Goal: Task Accomplishment & Management: Manage account settings

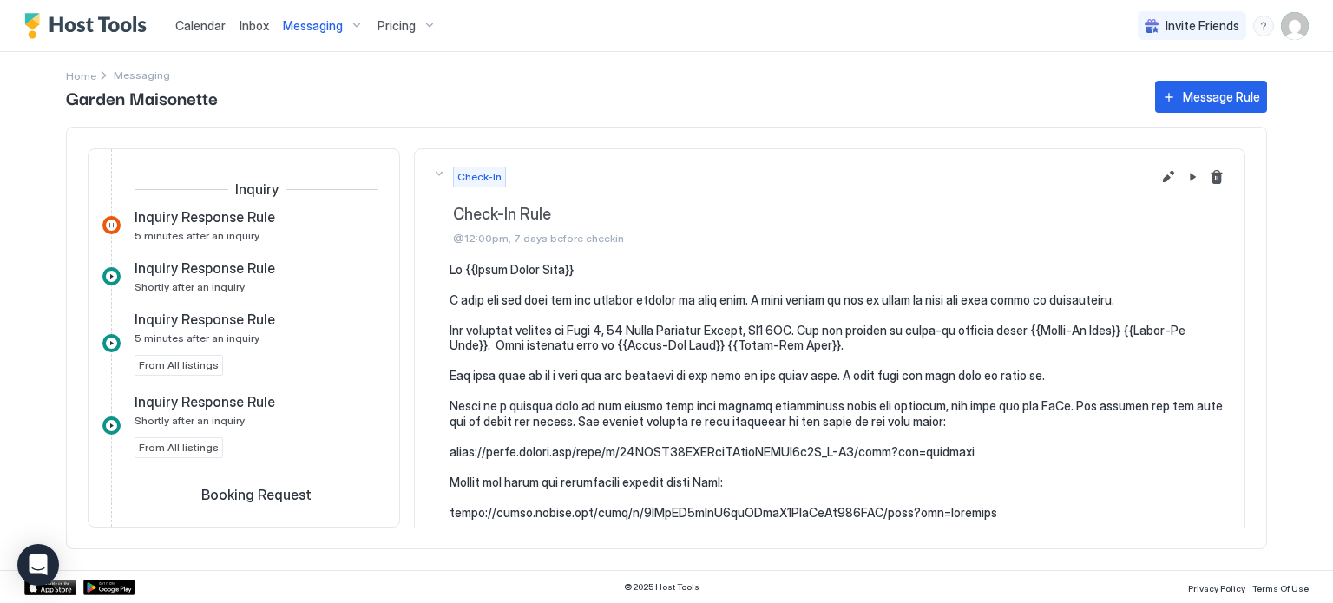
click at [1296, 24] on img "User profile" at bounding box center [1295, 26] width 28 height 28
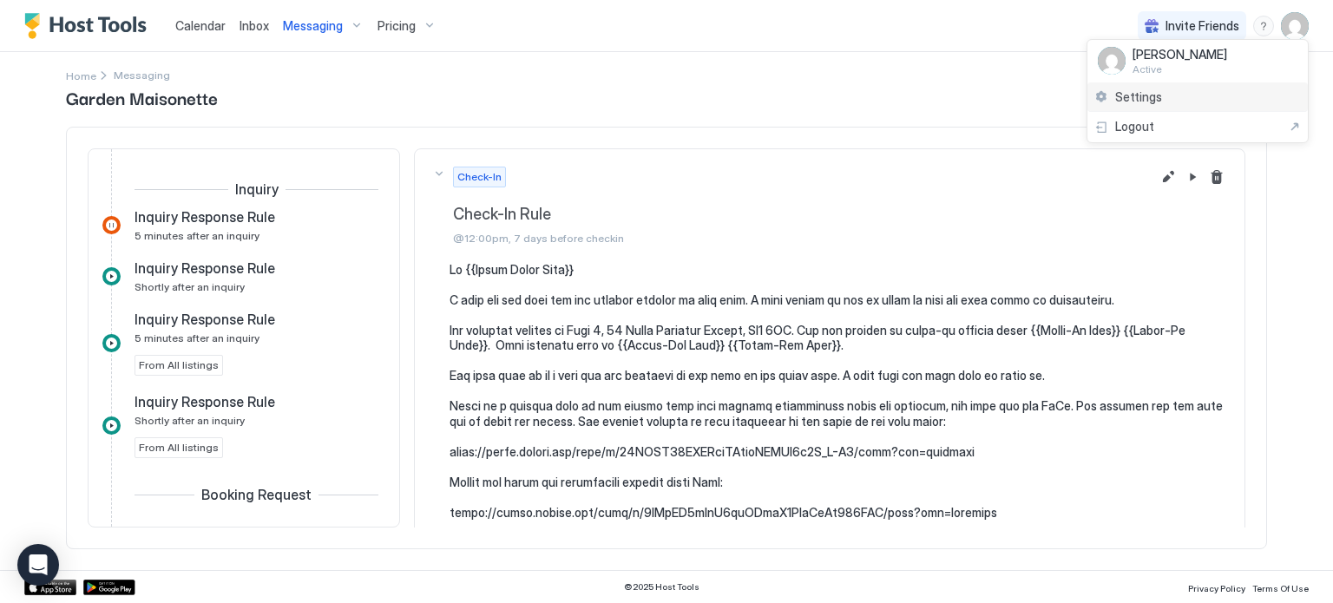
click at [1191, 96] on div "Settings" at bounding box center [1198, 97] width 221 height 30
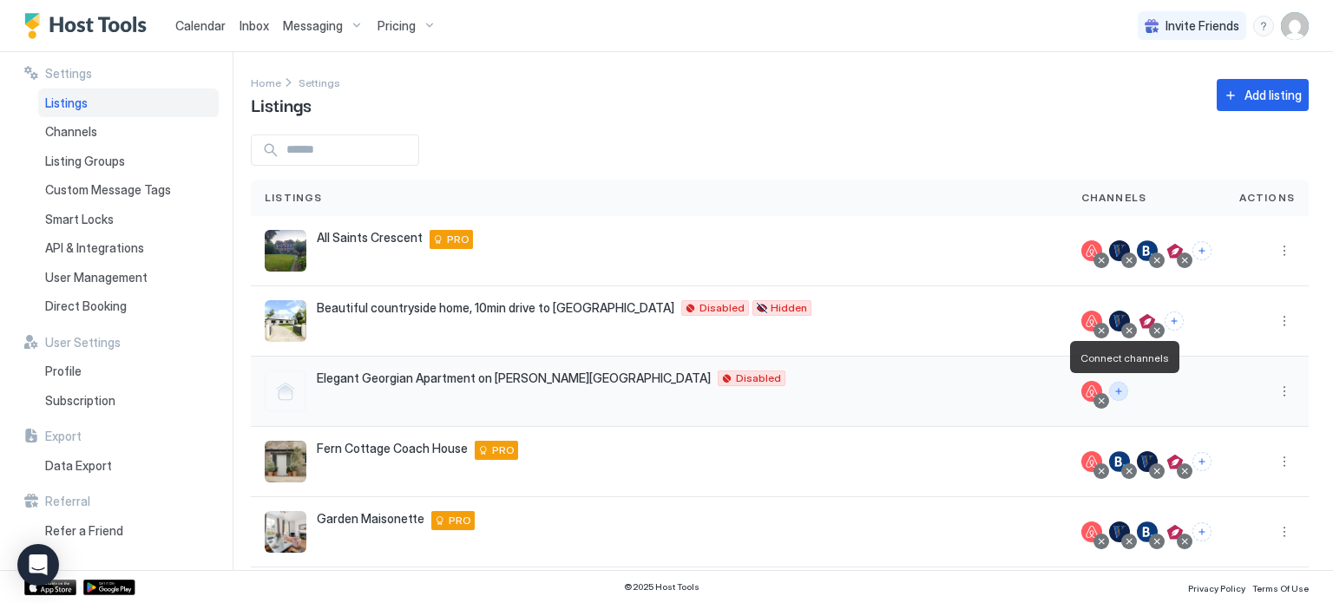
click at [1119, 390] on button "Connect channels" at bounding box center [1118, 391] width 19 height 19
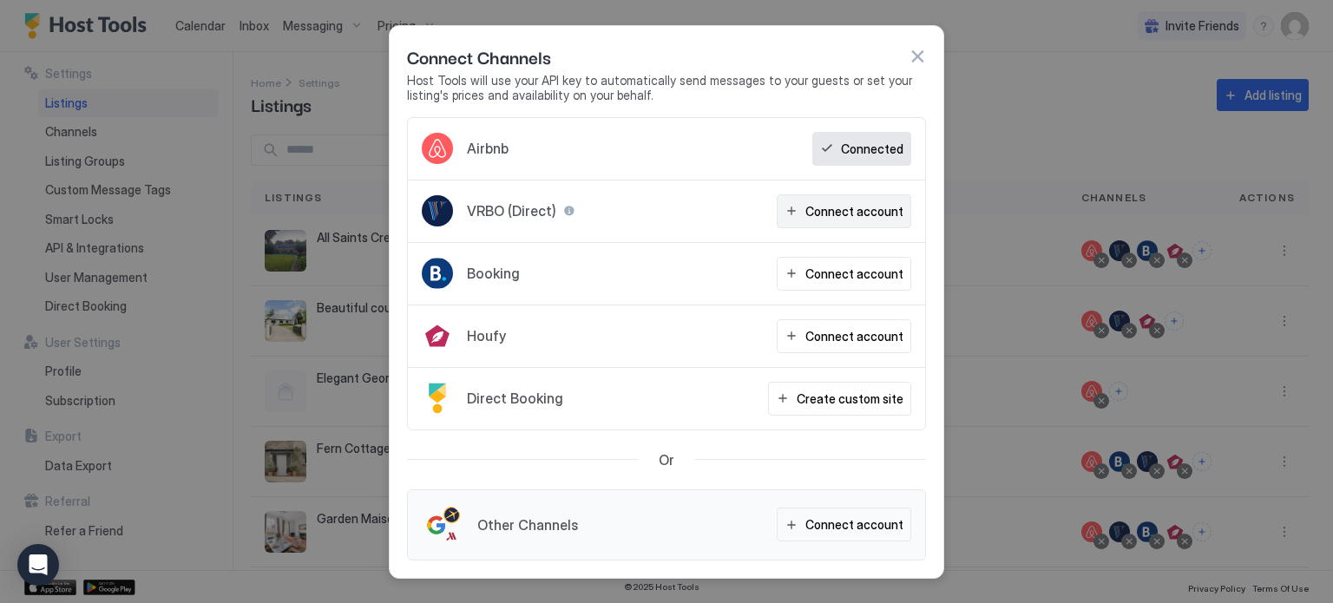
click at [837, 212] on div "Connect account" at bounding box center [855, 211] width 98 height 18
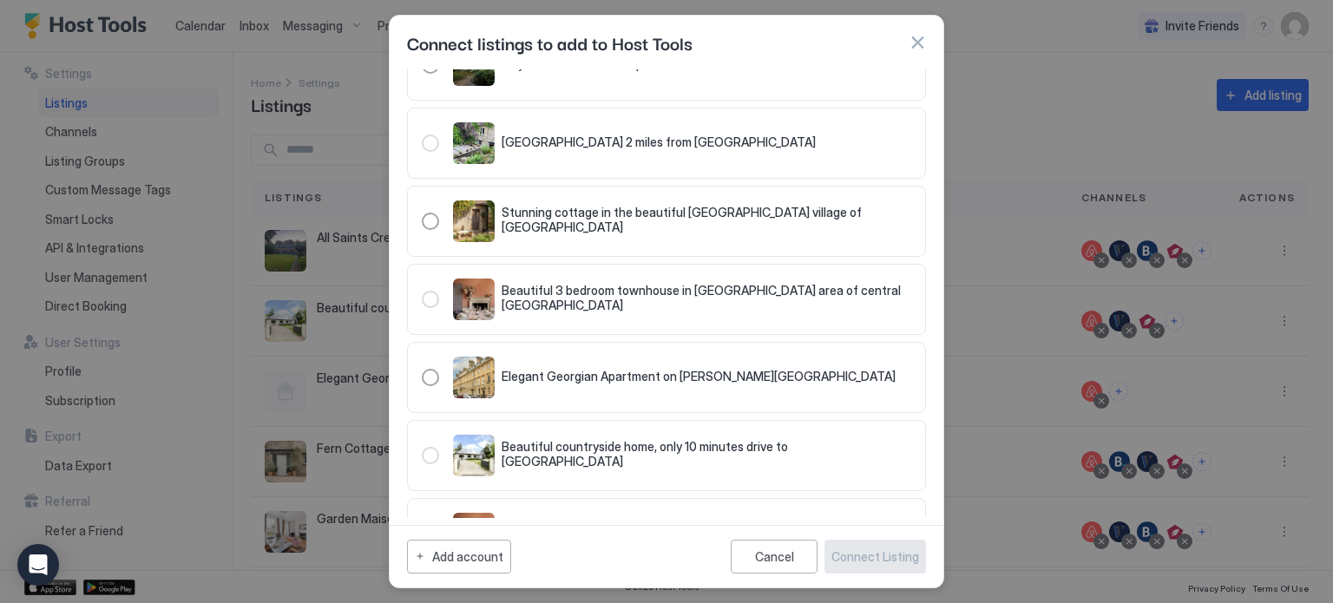
scroll to position [149, 0]
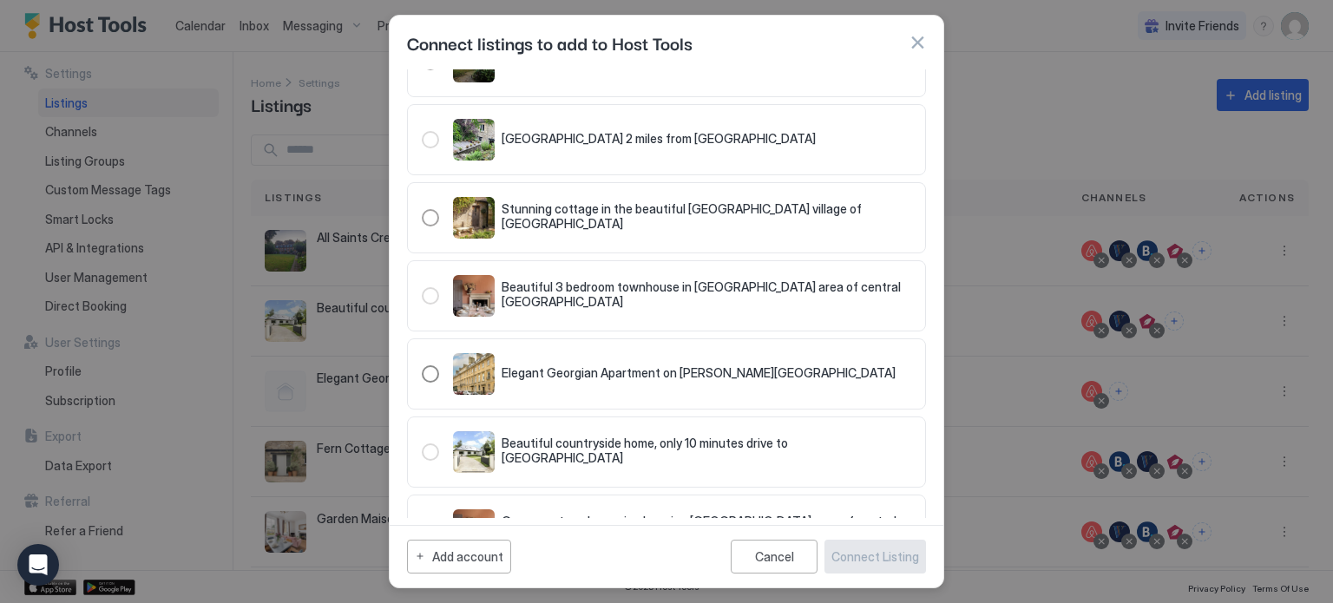
click at [428, 375] on div "321.4816842.5391009" at bounding box center [430, 373] width 17 height 17
click at [889, 560] on div "Connect Listing" at bounding box center [876, 557] width 88 height 18
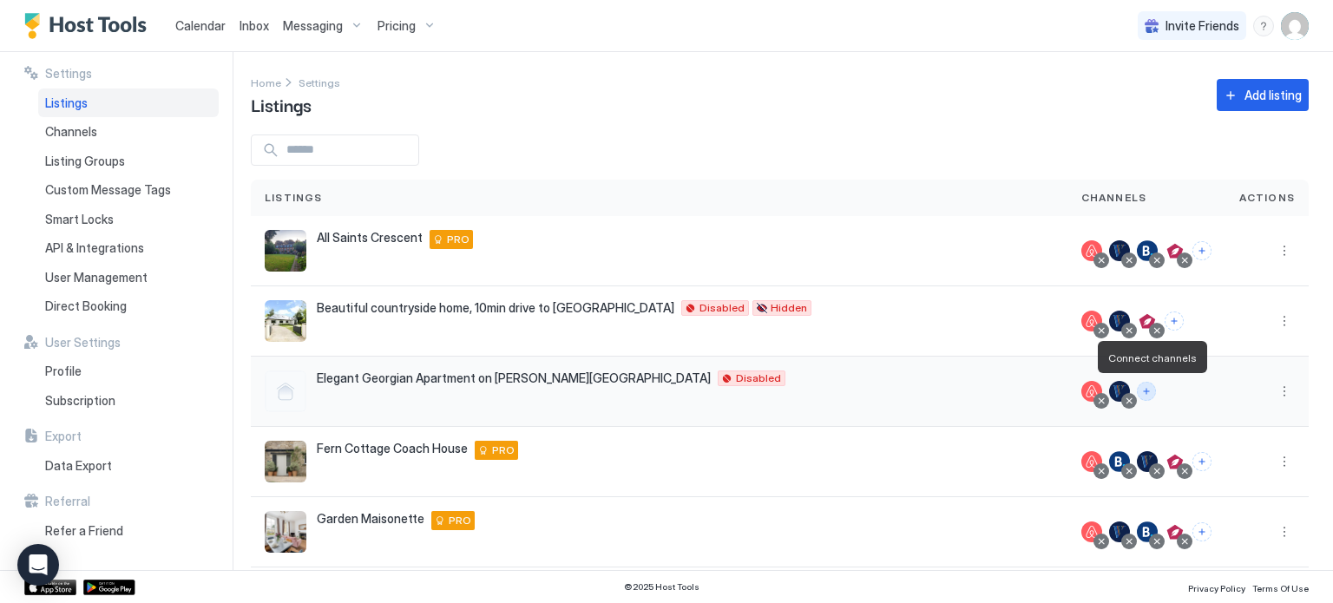
click at [1154, 392] on button "Connect channels" at bounding box center [1146, 391] width 19 height 19
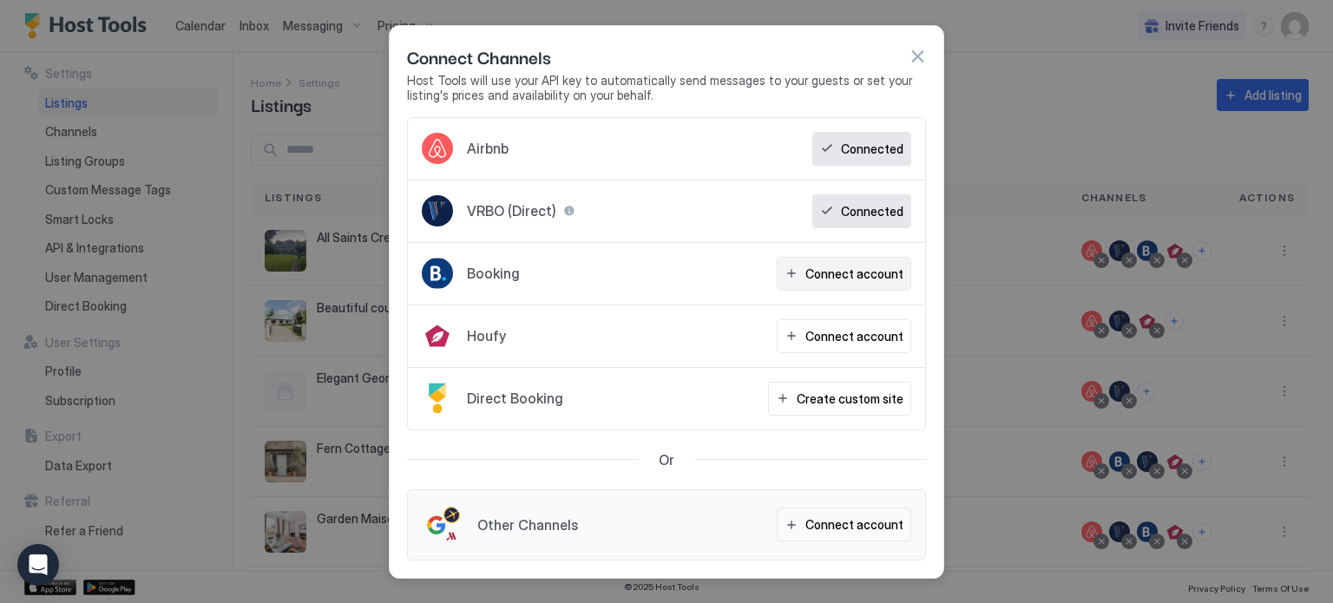
click at [845, 275] on div "Connect account" at bounding box center [855, 274] width 98 height 18
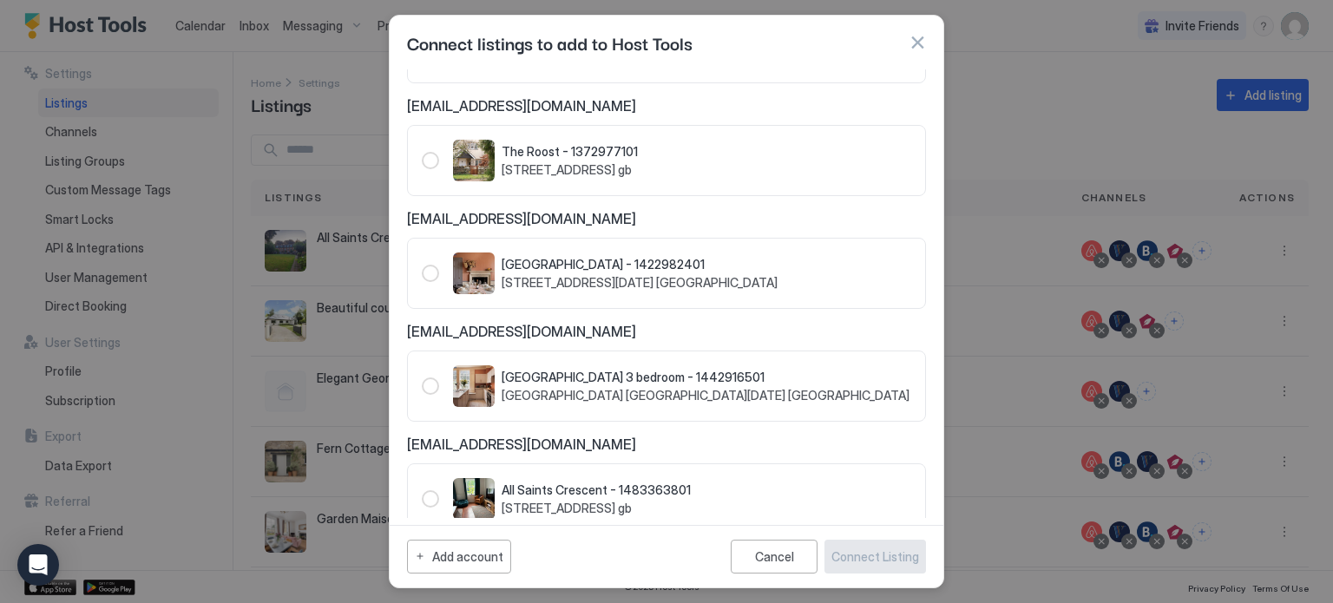
scroll to position [566, 0]
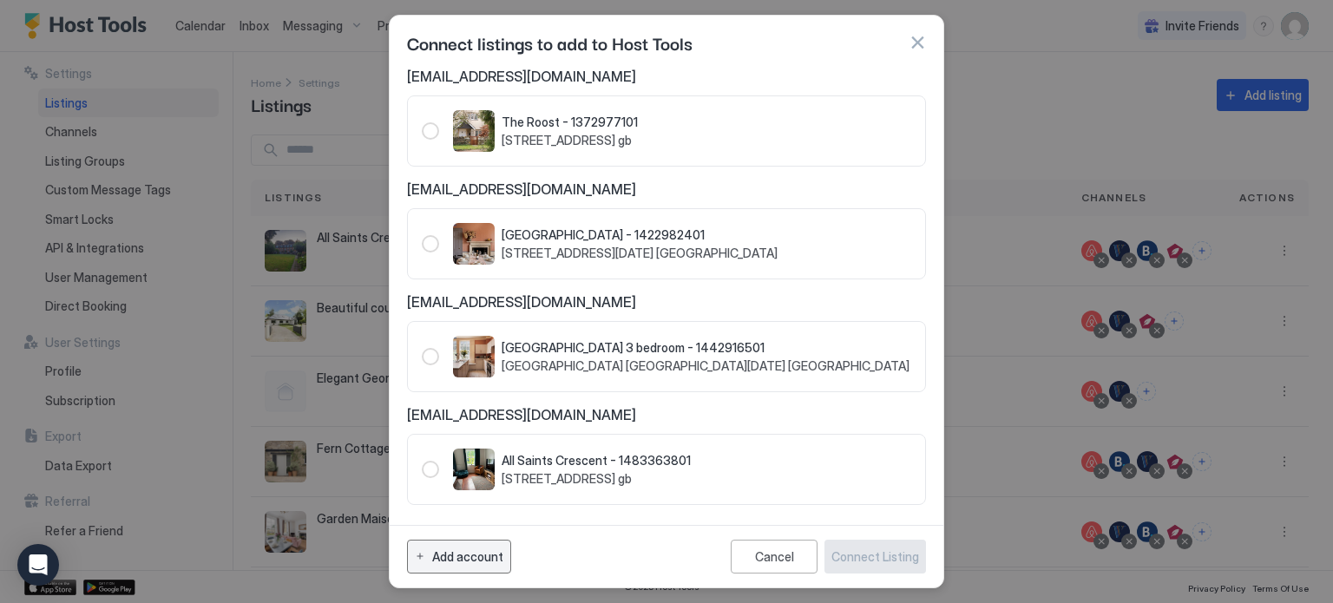
click at [457, 555] on div "Add account" at bounding box center [467, 557] width 71 height 18
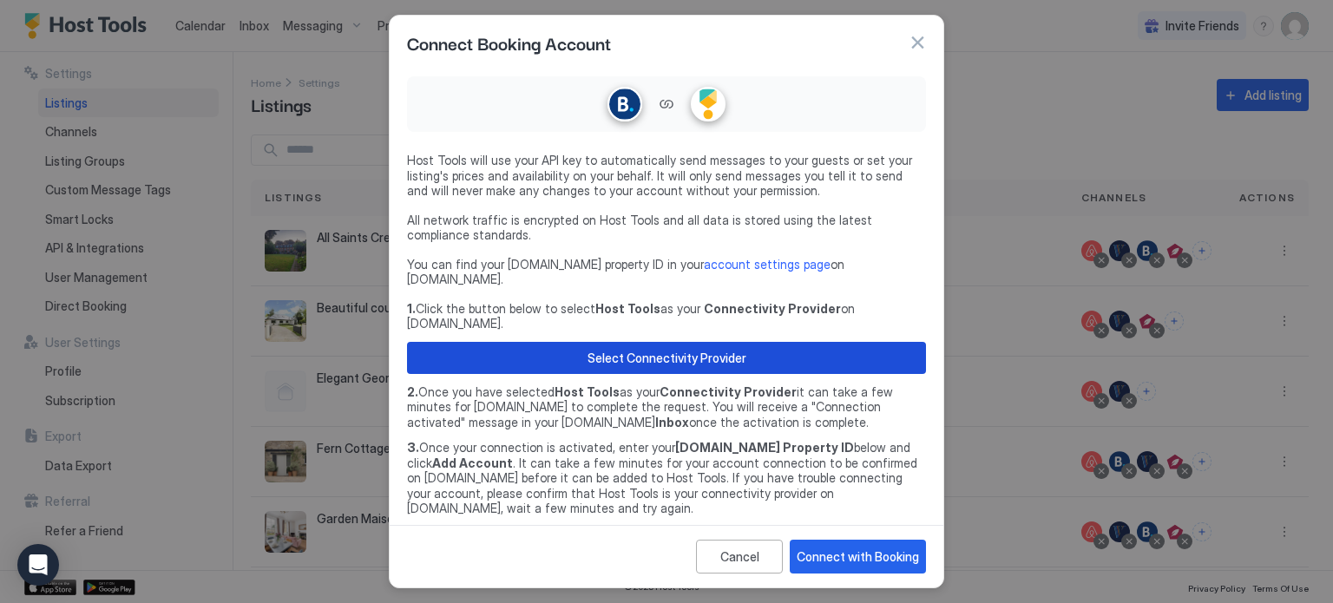
scroll to position [26, 0]
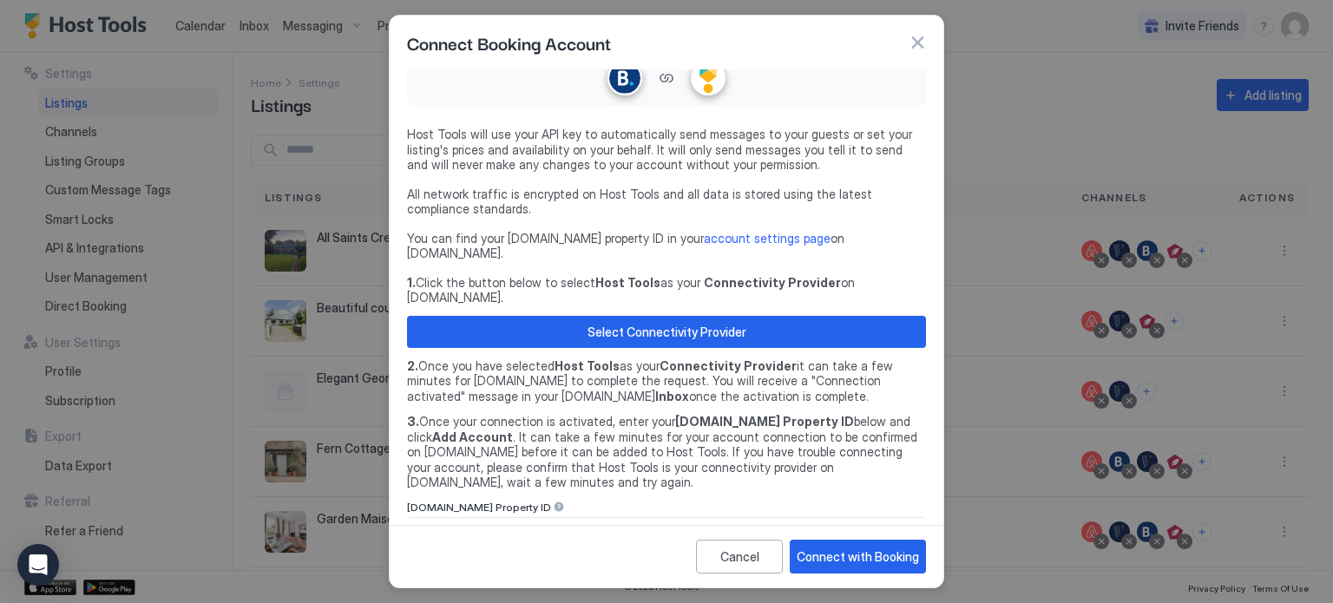
click at [557, 518] on input "Input Field" at bounding box center [666, 533] width 517 height 30
paste input "********"
type input "********"
click at [853, 558] on div "Connect with Booking" at bounding box center [858, 557] width 122 height 18
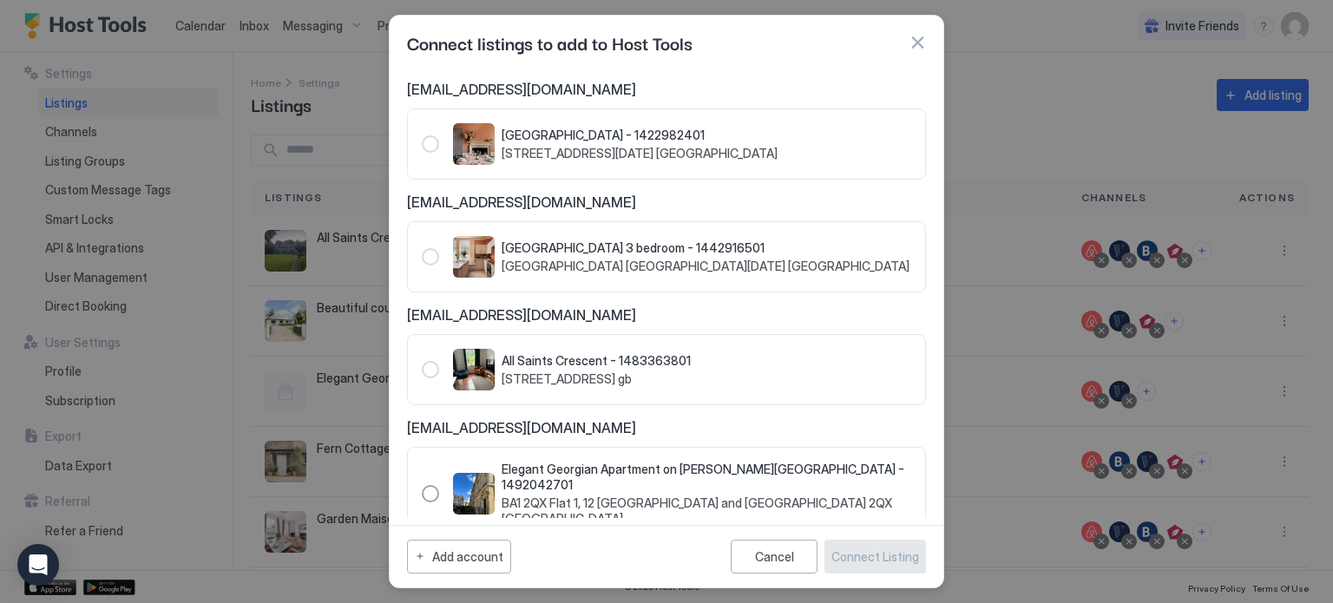
scroll to position [668, 0]
click at [430, 484] on div "1492042701" at bounding box center [430, 492] width 17 height 17
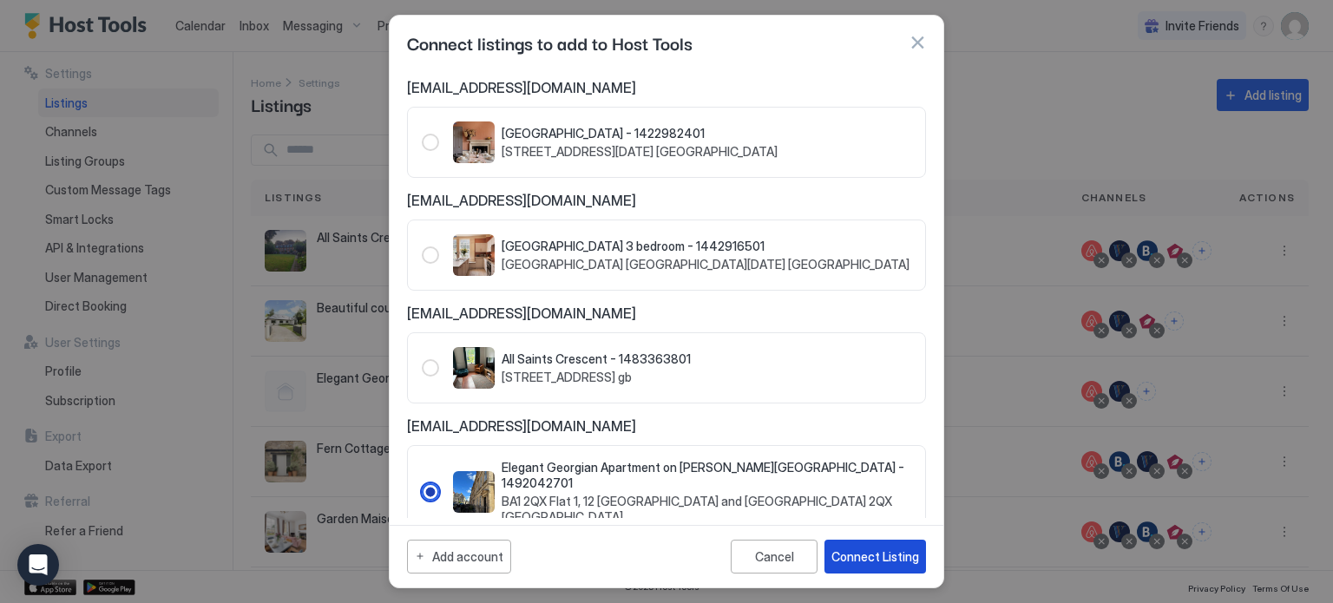
click at [883, 551] on div "Connect Listing" at bounding box center [876, 557] width 88 height 18
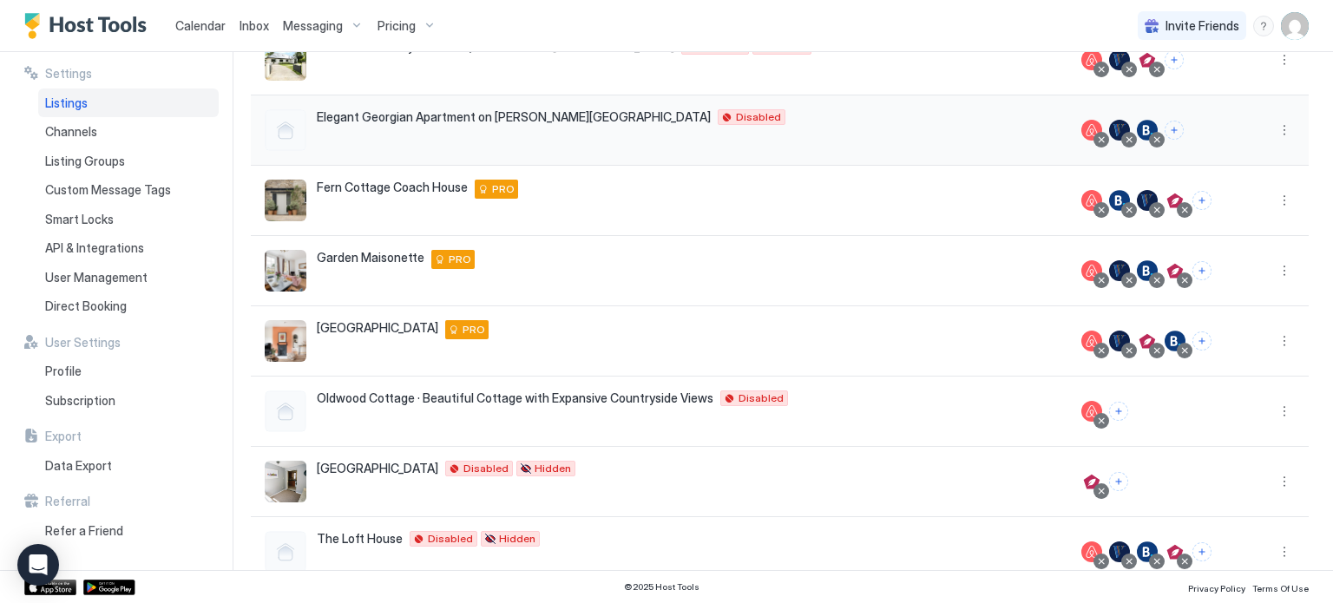
scroll to position [262, 0]
click at [1118, 412] on button "Connect channels" at bounding box center [1118, 410] width 19 height 19
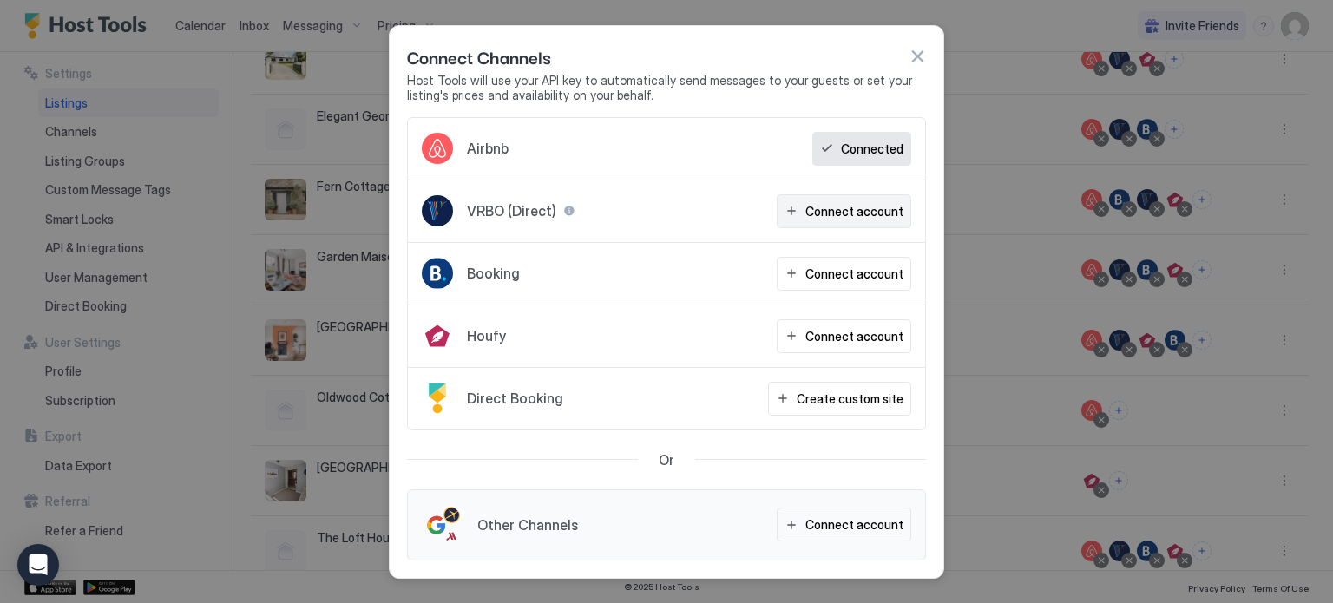
click at [866, 215] on div "Connect account" at bounding box center [855, 211] width 98 height 18
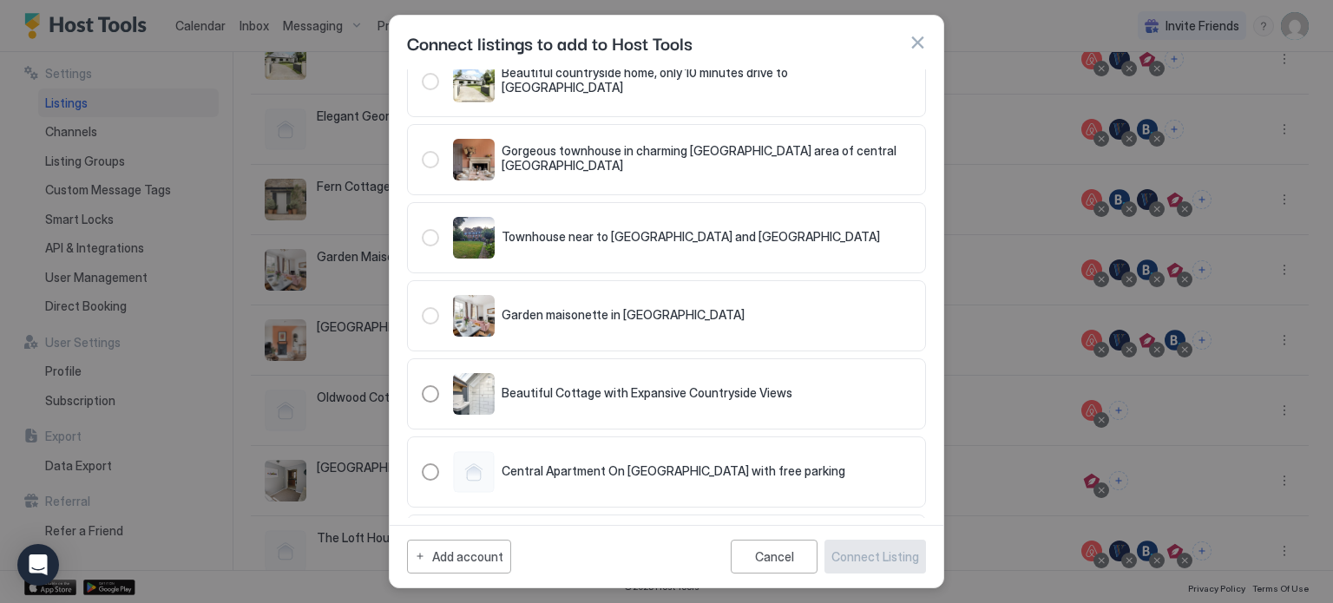
scroll to position [570, 0]
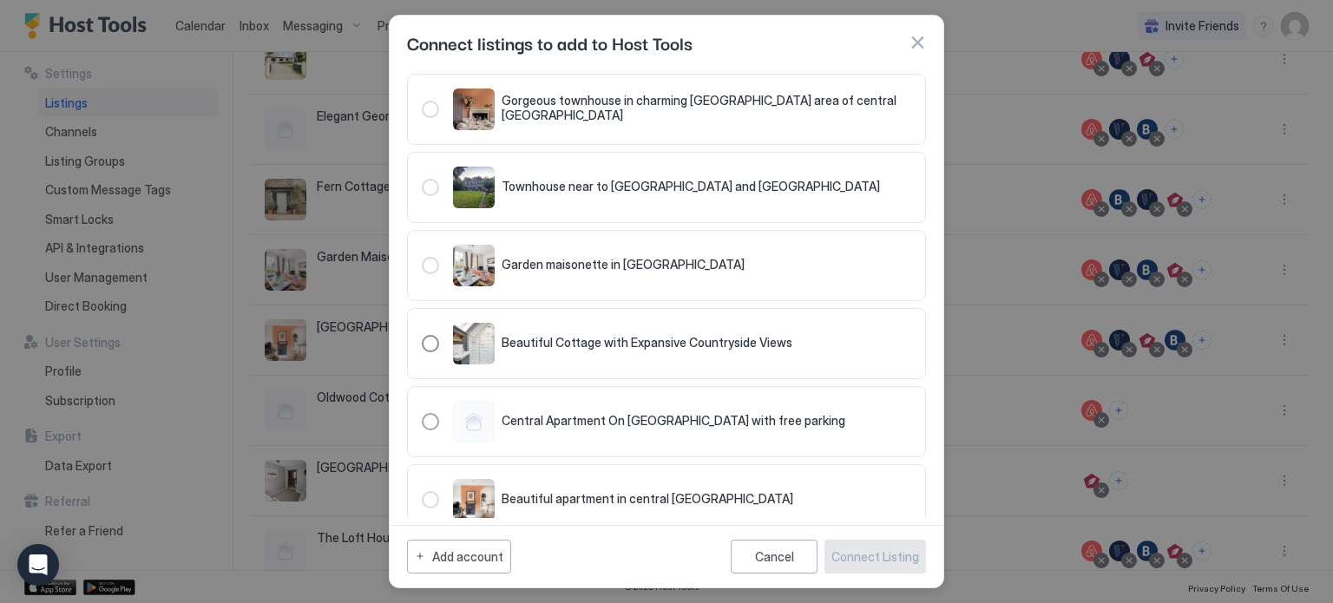
click at [428, 338] on div "321.4816805.5390972" at bounding box center [430, 343] width 17 height 17
click at [861, 553] on div "Connect Listing" at bounding box center [876, 557] width 88 height 18
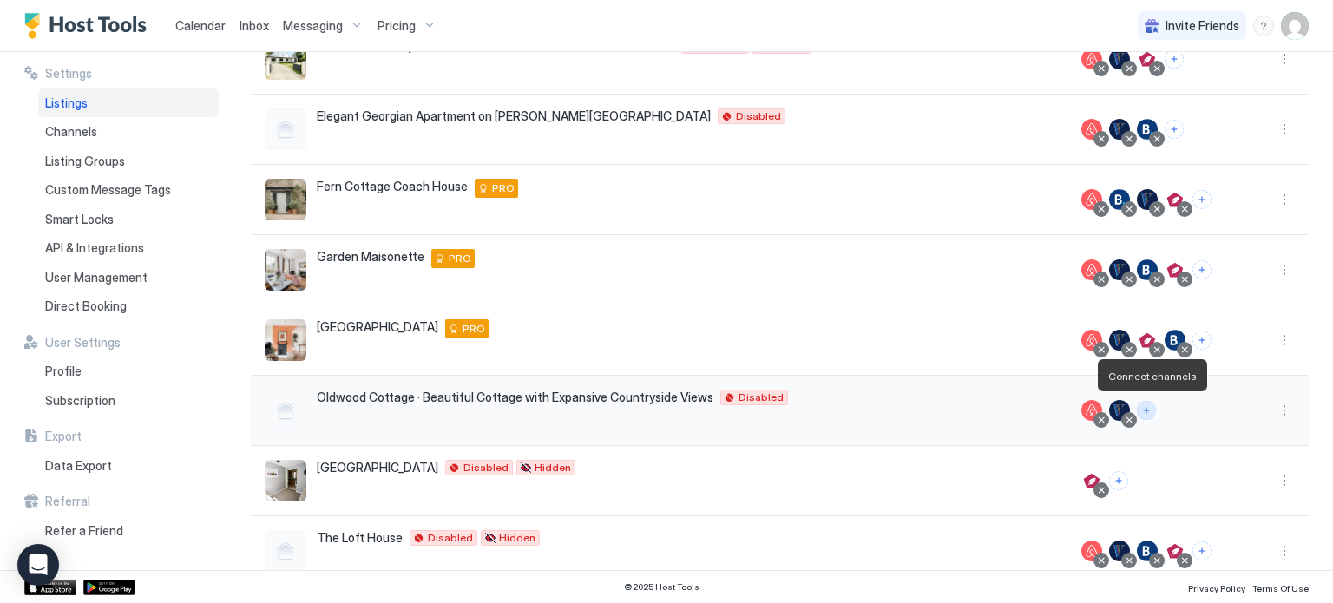
click at [1151, 412] on button "Connect channels" at bounding box center [1146, 410] width 19 height 19
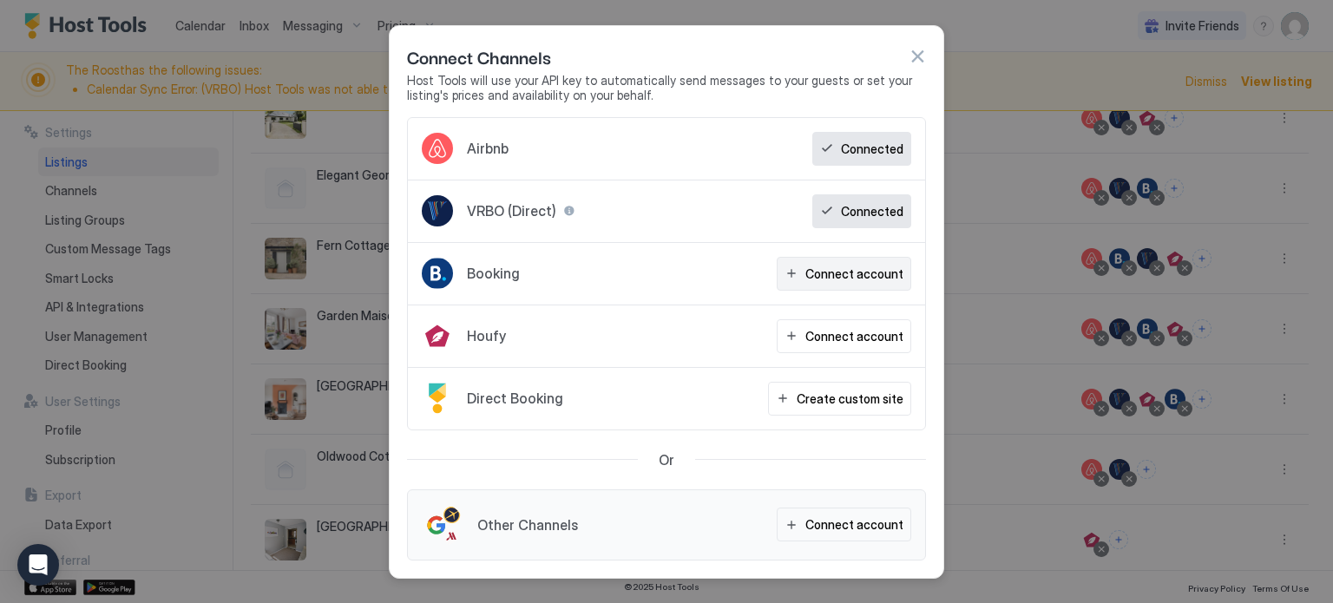
click at [844, 285] on button "Connect account" at bounding box center [844, 274] width 135 height 34
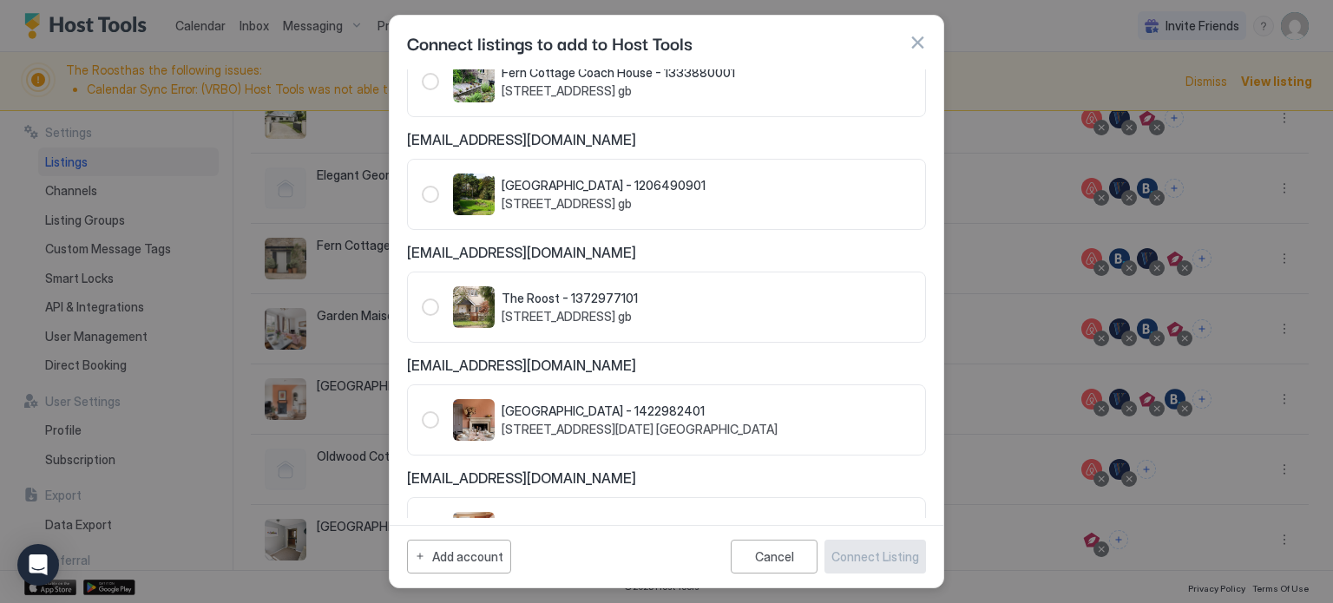
scroll to position [679, 0]
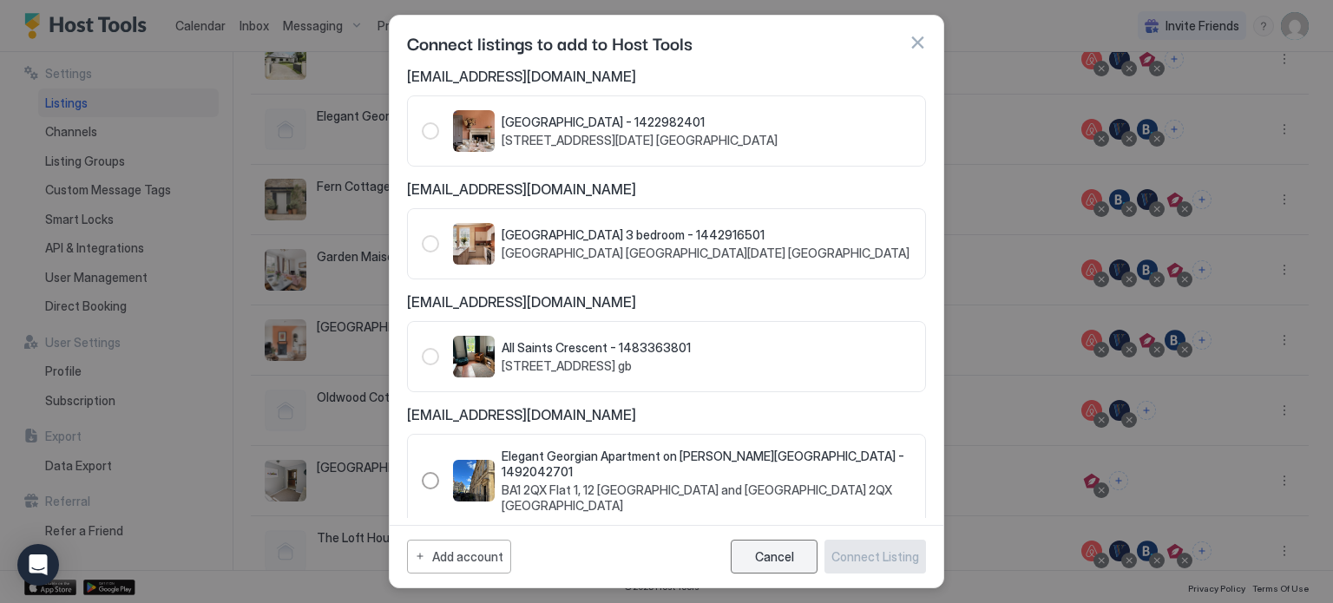
click at [787, 551] on div "Cancel" at bounding box center [774, 557] width 39 height 15
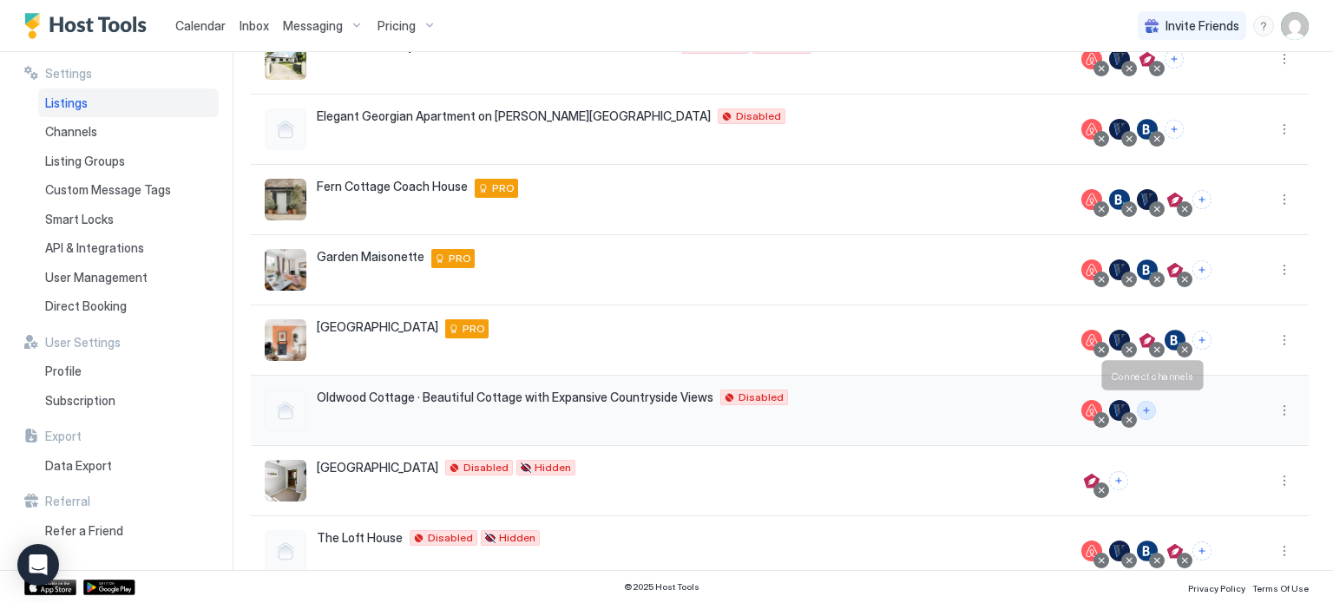
click at [1148, 407] on button "Connect channels" at bounding box center [1146, 410] width 19 height 19
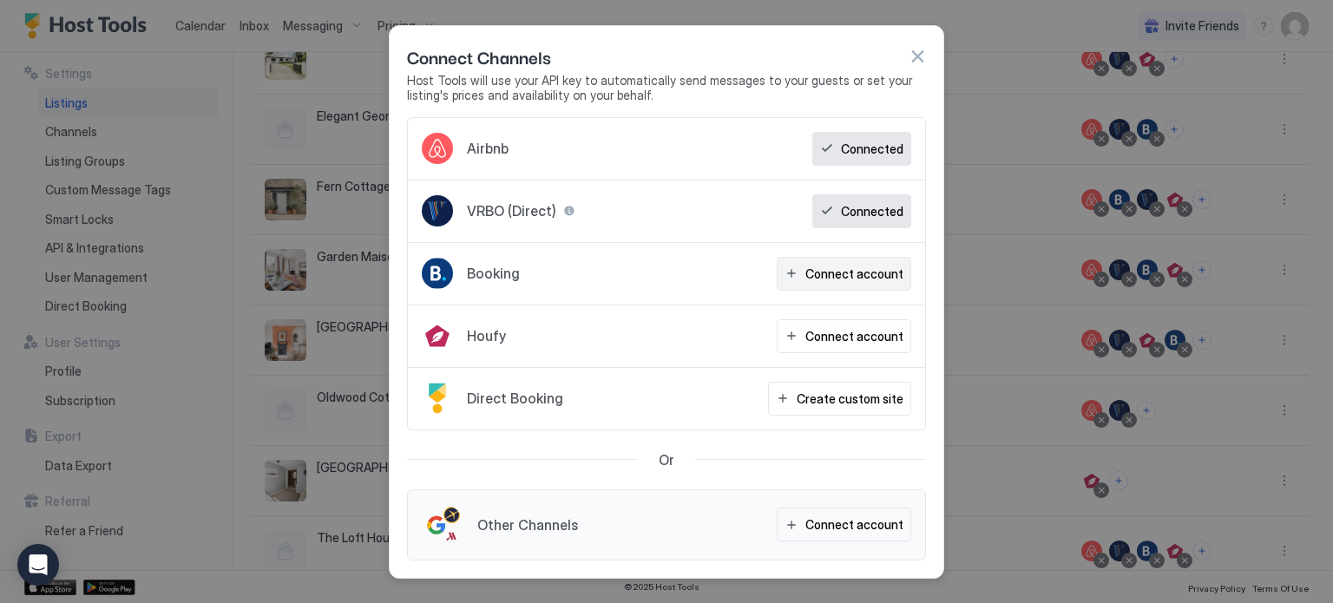
click at [846, 274] on div "Connect account" at bounding box center [855, 274] width 98 height 18
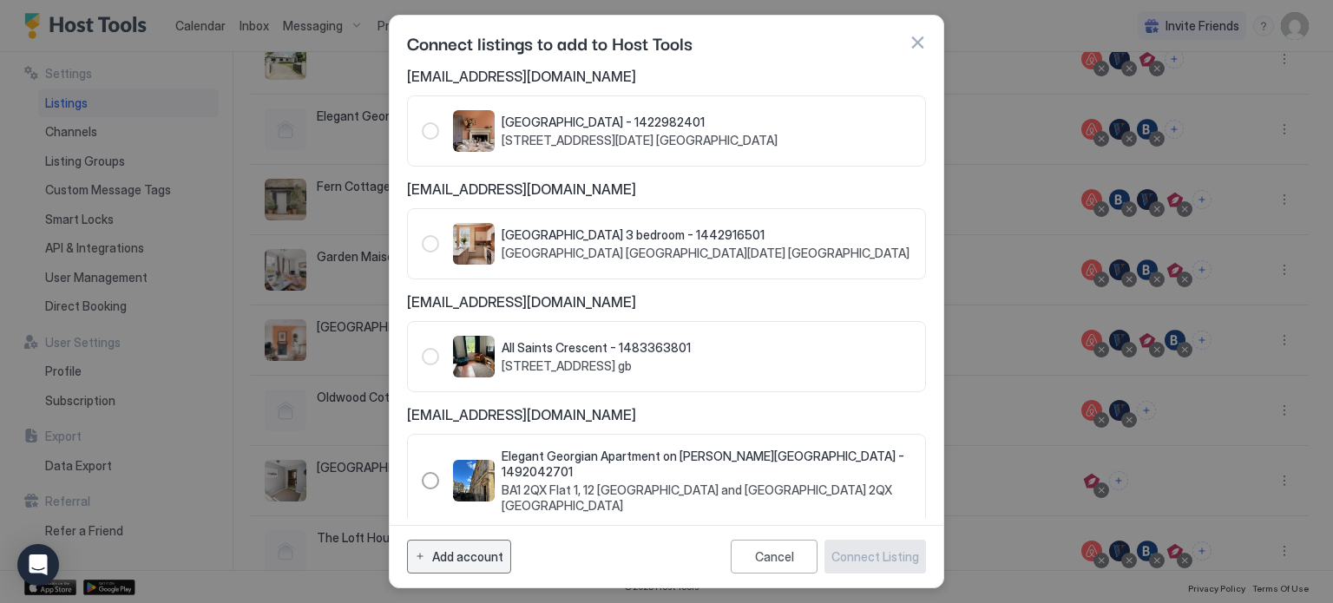
click at [475, 556] on div "Add account" at bounding box center [467, 557] width 71 height 18
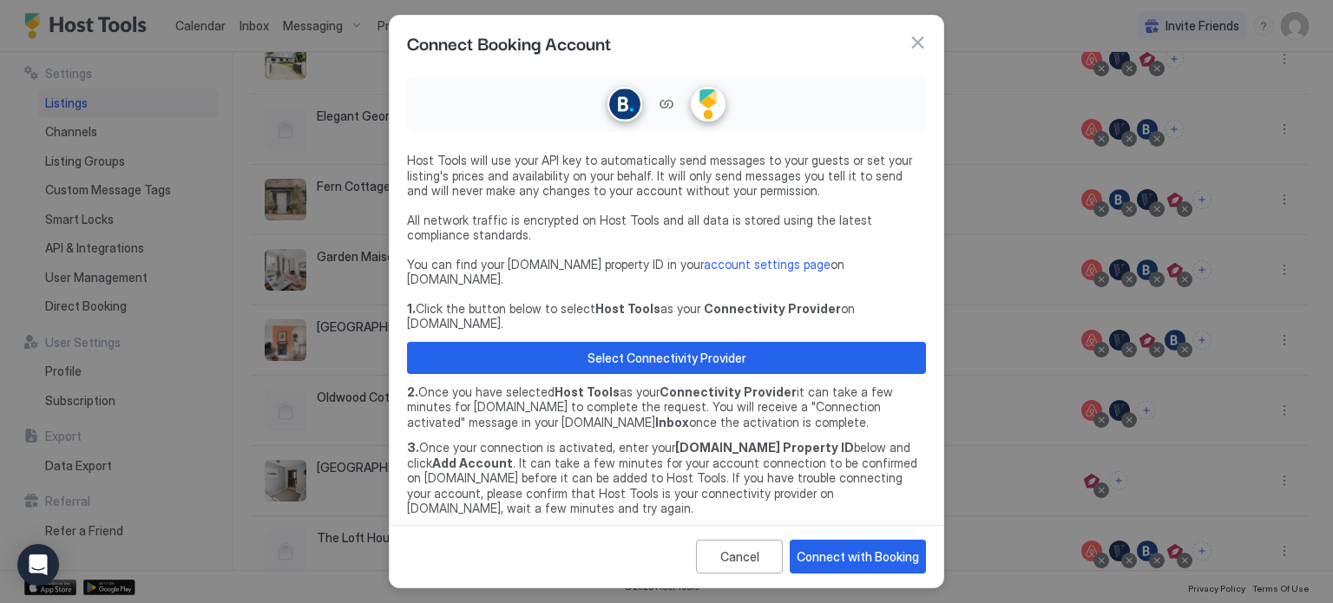
scroll to position [26, 0]
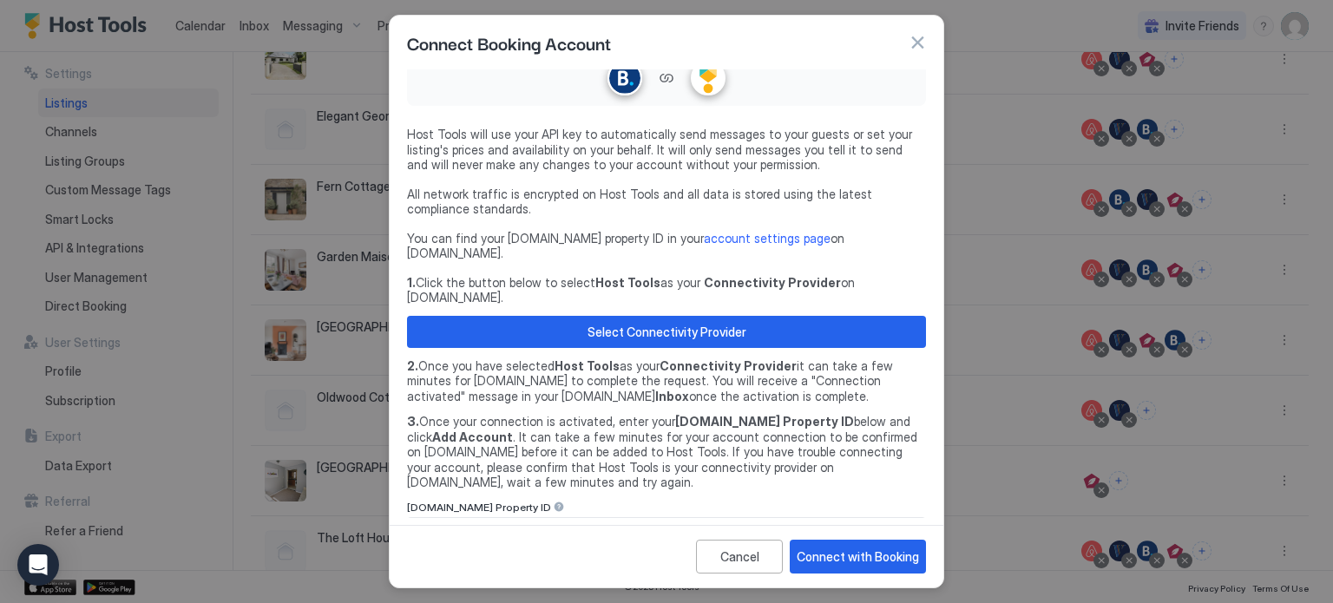
click at [612, 518] on input "Input Field" at bounding box center [666, 533] width 517 height 30
paste input "********"
type input "********"
click at [818, 555] on div "Connect with Booking" at bounding box center [858, 557] width 122 height 18
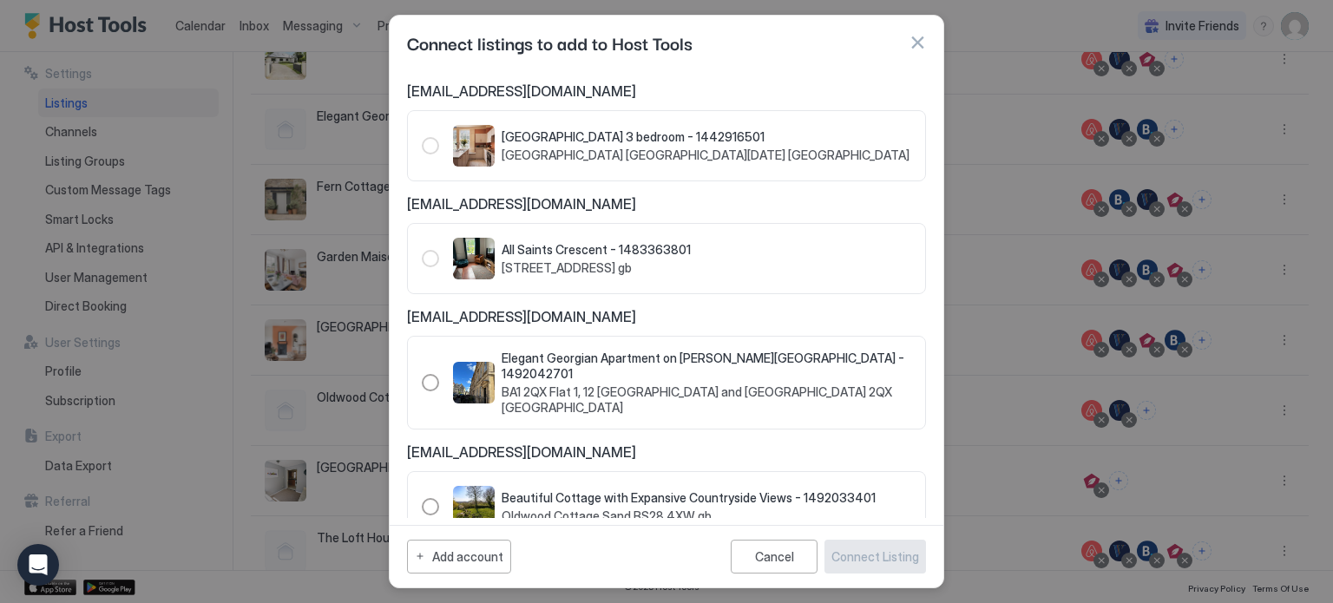
scroll to position [792, 0]
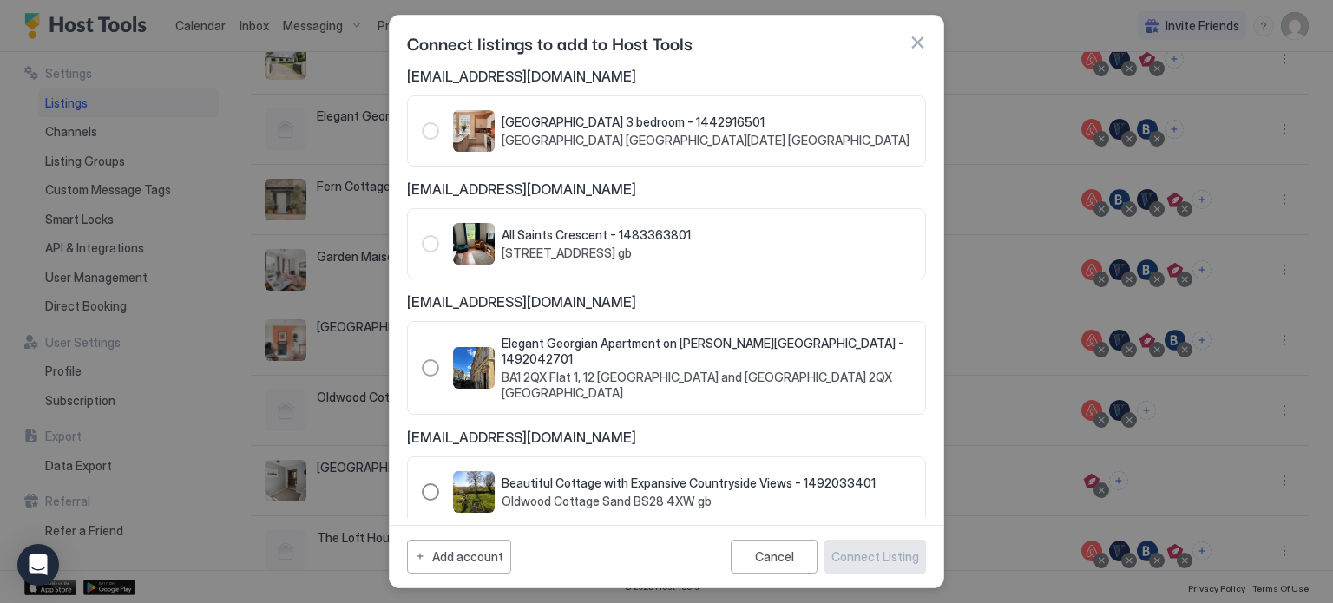
click at [432, 484] on div "1492033401" at bounding box center [430, 492] width 17 height 17
click at [882, 556] on div "Connect Listing" at bounding box center [876, 557] width 88 height 18
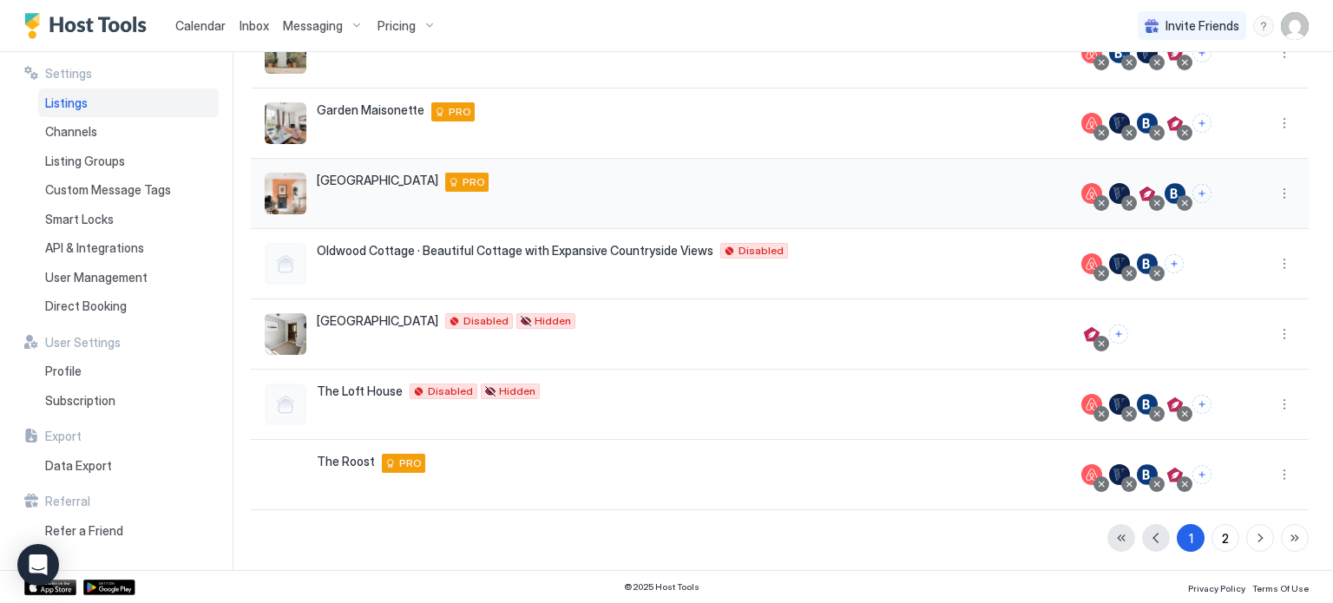
scroll to position [0, 0]
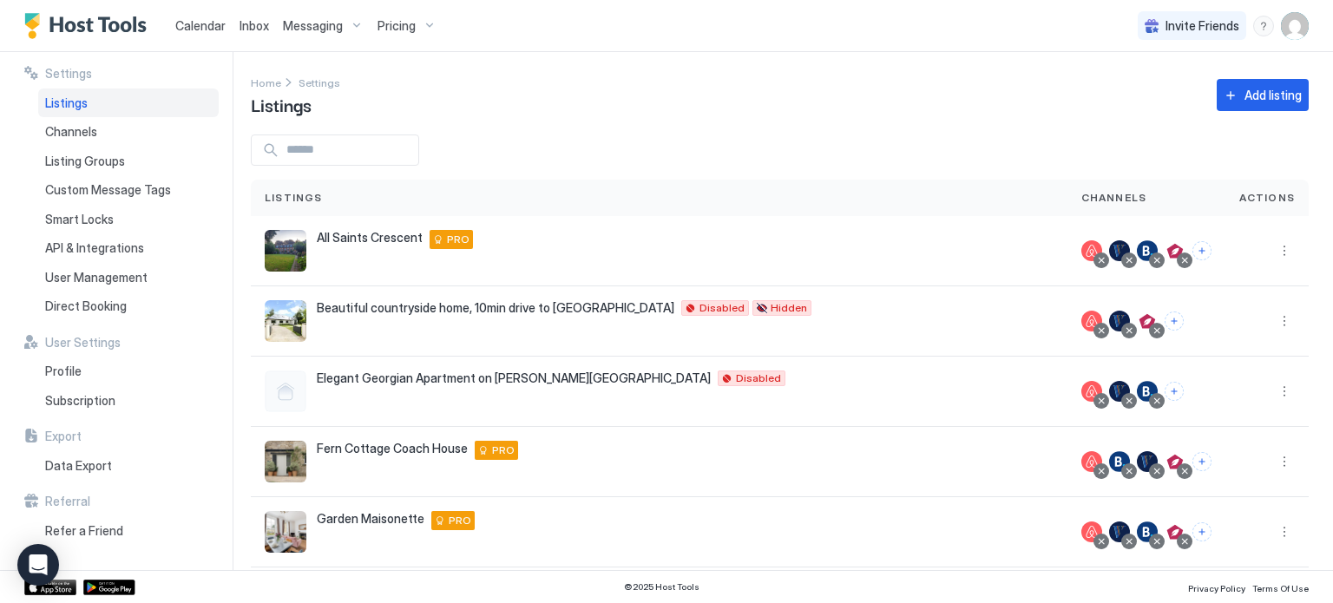
click at [895, 103] on div "Home Settings Listings Add listing" at bounding box center [780, 95] width 1058 height 44
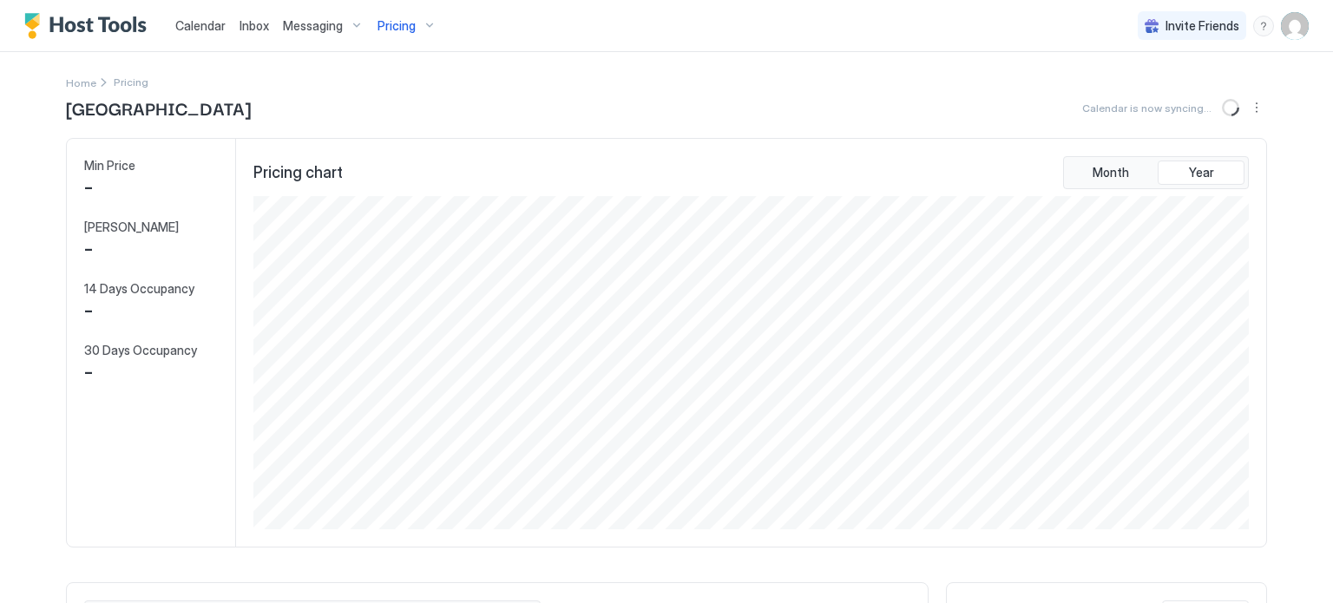
scroll to position [333, 1000]
